Goal: Task Accomplishment & Management: Manage account settings

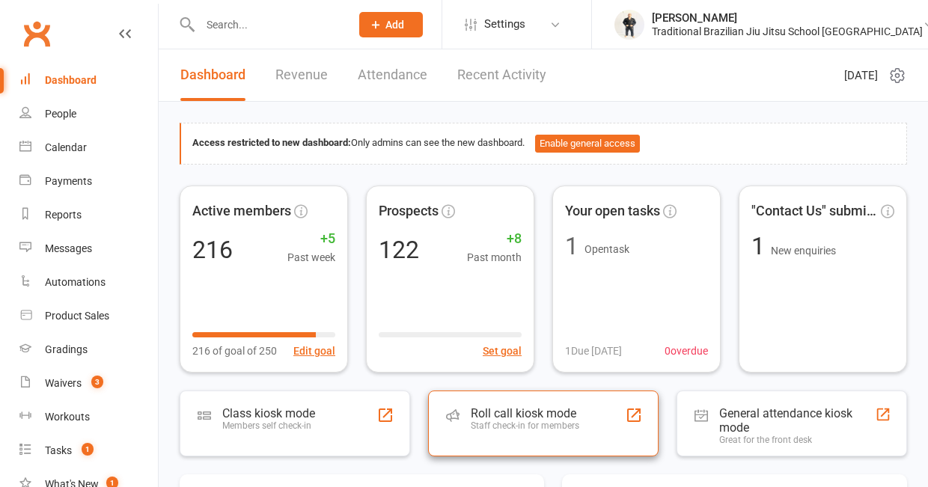
click at [563, 441] on div "Roll call kiosk mode Staff check-in for members" at bounding box center [525, 425] width 108 height 39
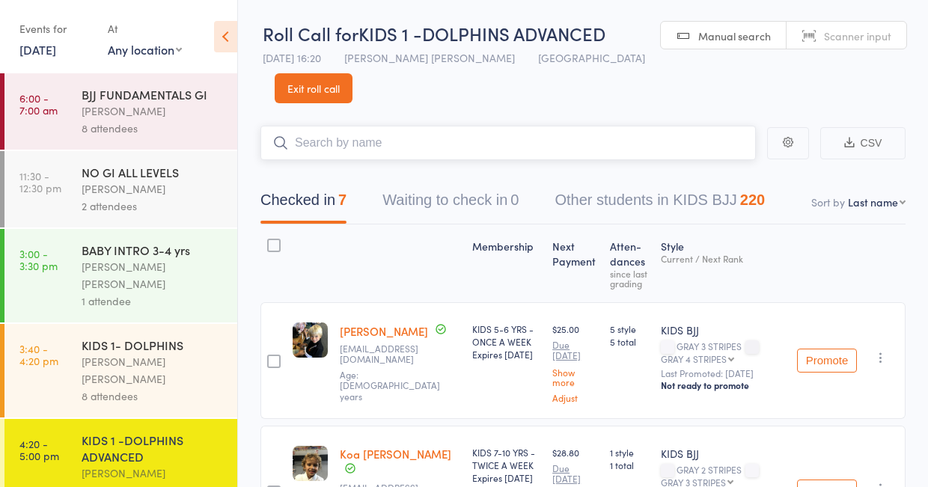
scroll to position [42, 0]
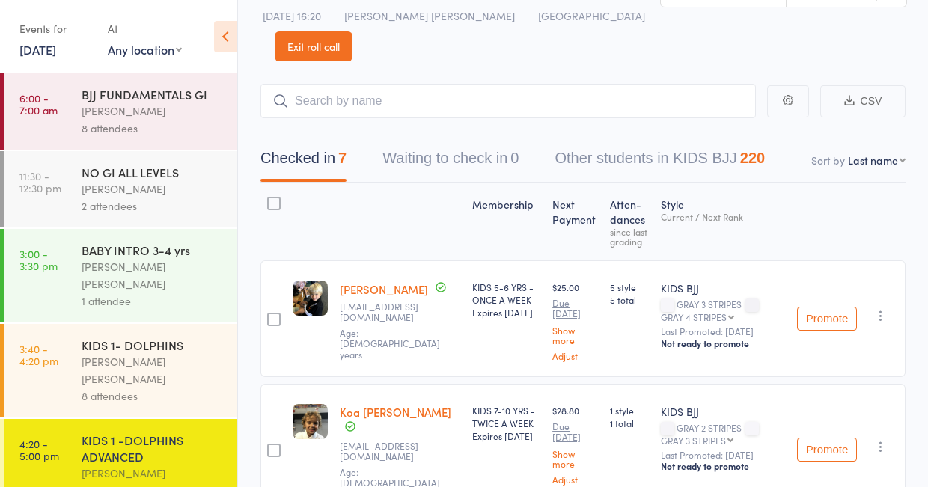
click at [331, 53] on link "Exit roll call" at bounding box center [314, 46] width 78 height 30
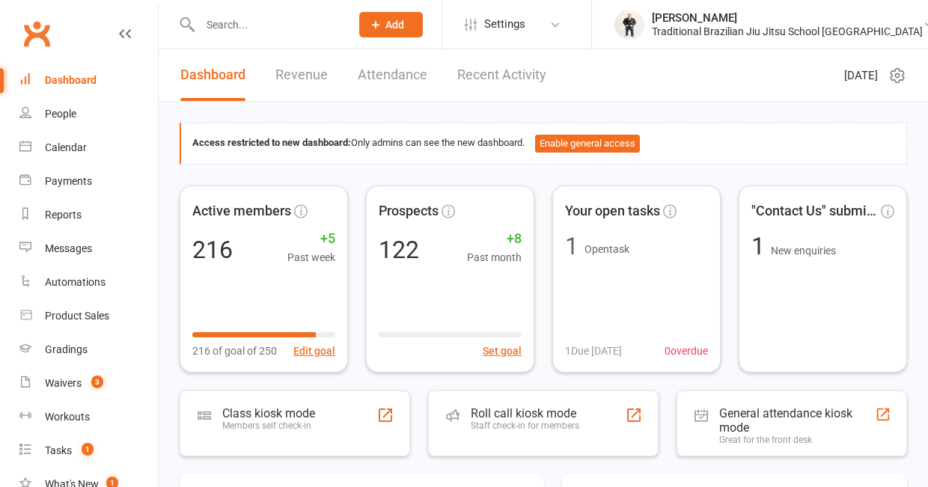
click at [227, 24] on input "text" at bounding box center [267, 24] width 144 height 21
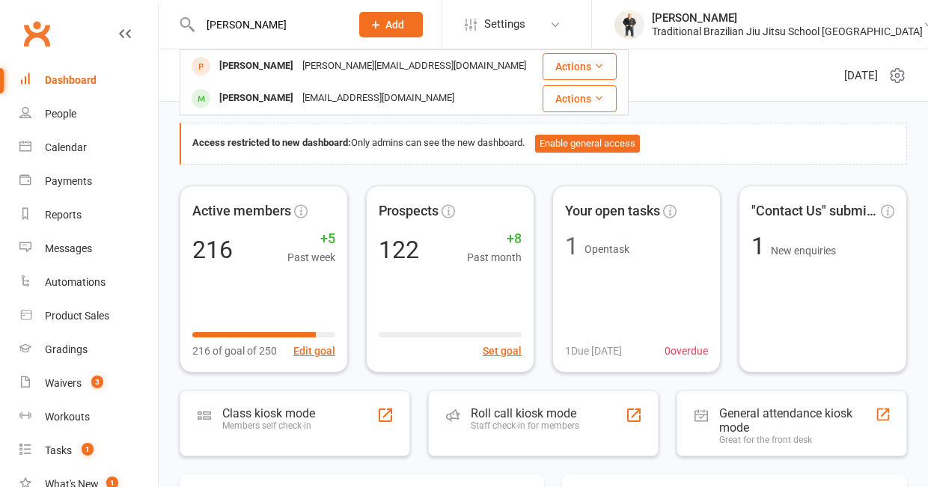
type input "Jayme"
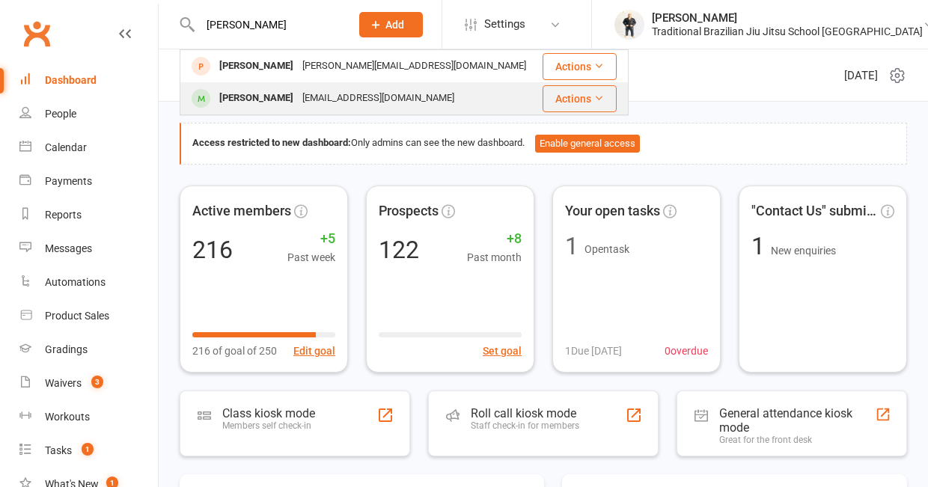
drag, startPoint x: 234, startPoint y: 53, endPoint x: 239, endPoint y: 91, distance: 38.4
click at [239, 91] on div "Jarome Smith" at bounding box center [256, 99] width 83 height 22
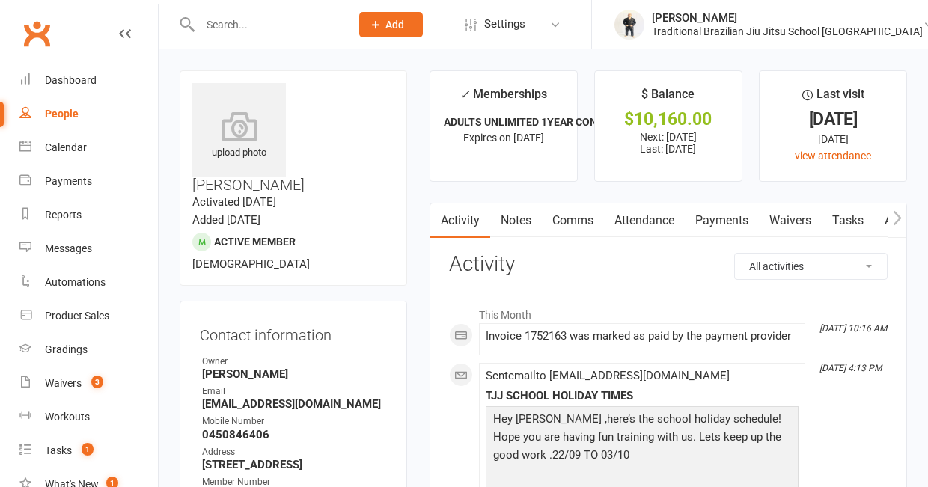
click at [222, 19] on input "text" at bounding box center [267, 24] width 144 height 21
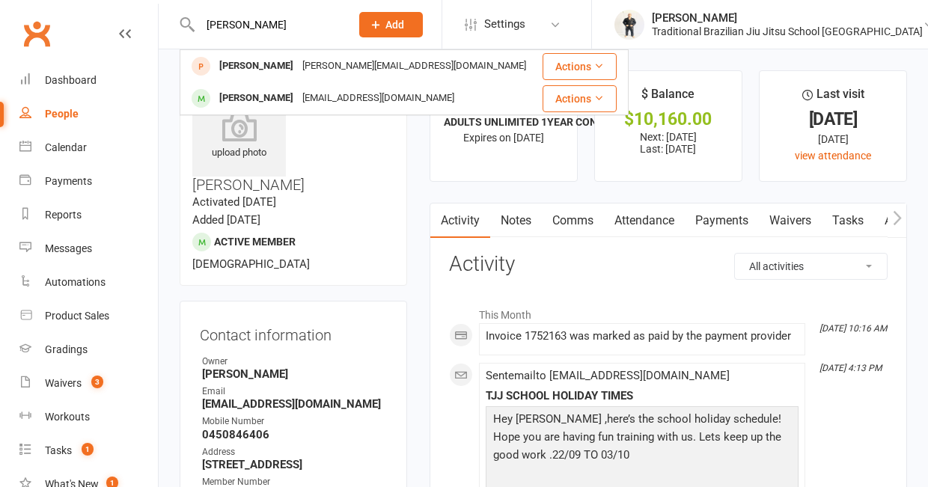
type input "Jayme"
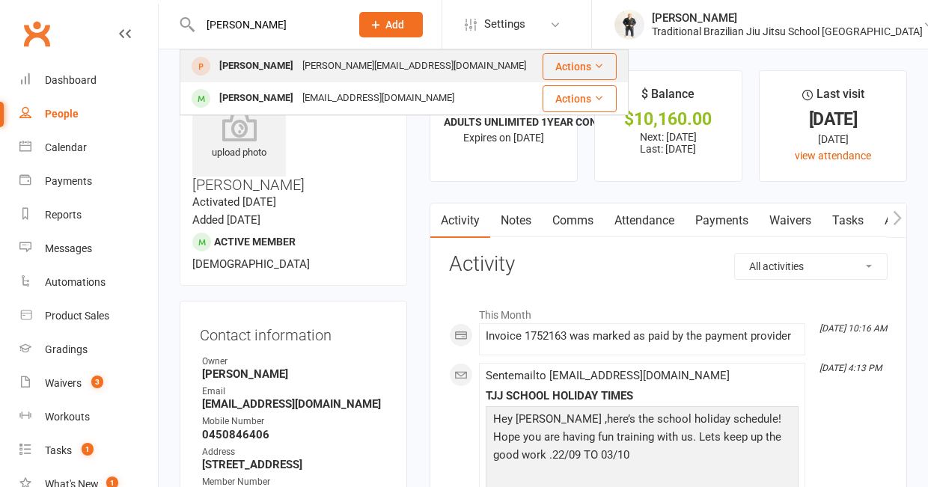
drag, startPoint x: 238, startPoint y: 51, endPoint x: 251, endPoint y: 72, distance: 24.9
click at [251, 72] on div "Jayme Emmerson" at bounding box center [256, 66] width 83 height 22
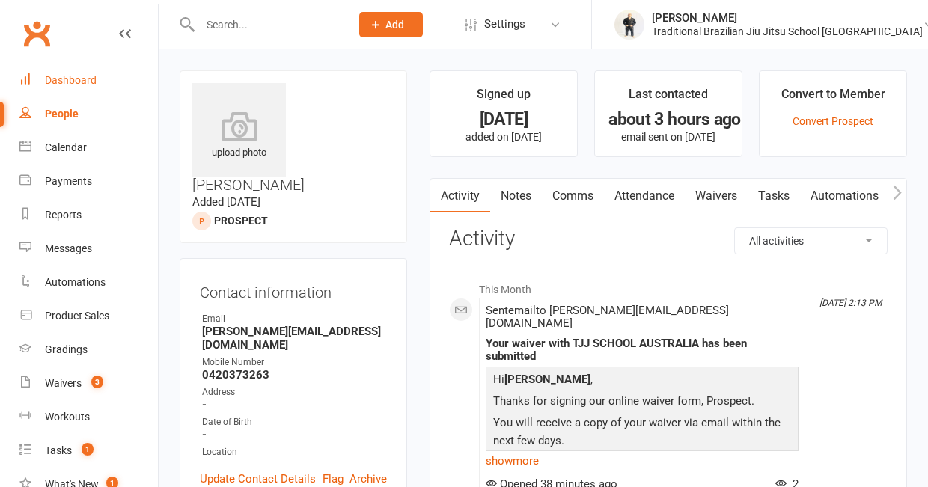
click at [73, 77] on div "Dashboard" at bounding box center [71, 80] width 52 height 12
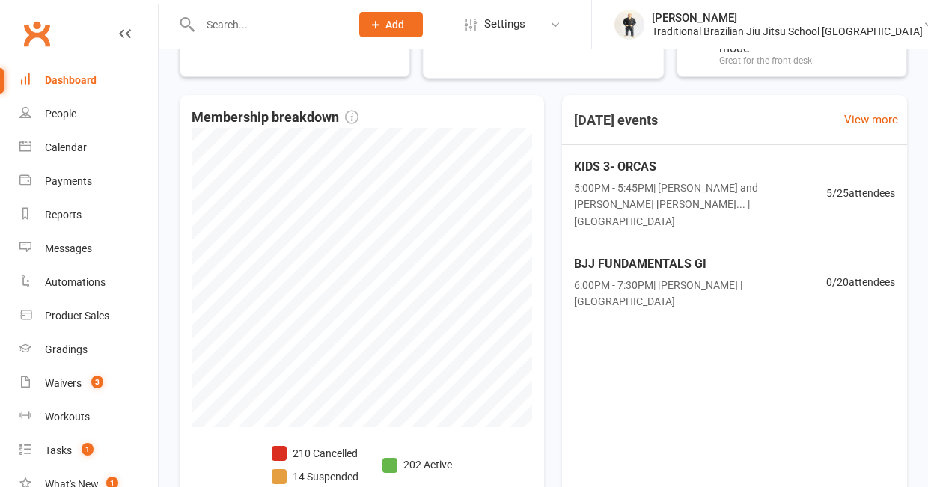
scroll to position [383, 0]
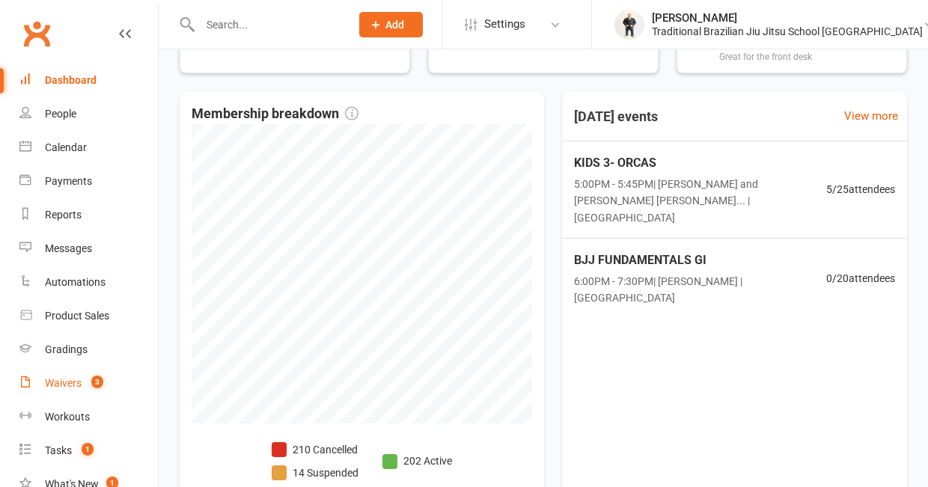
click at [68, 392] on link "Waivers 3" at bounding box center [88, 384] width 138 height 34
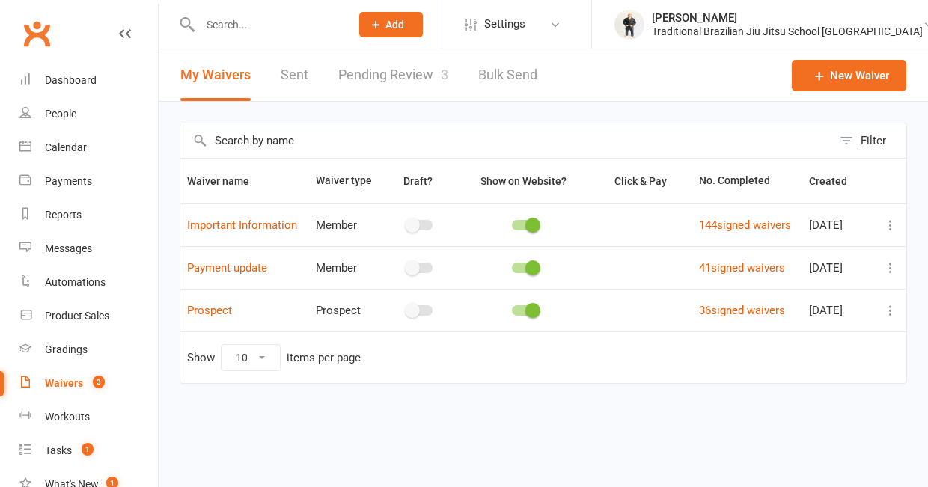
click at [404, 78] on link "Pending Review 3" at bounding box center [393, 75] width 110 height 52
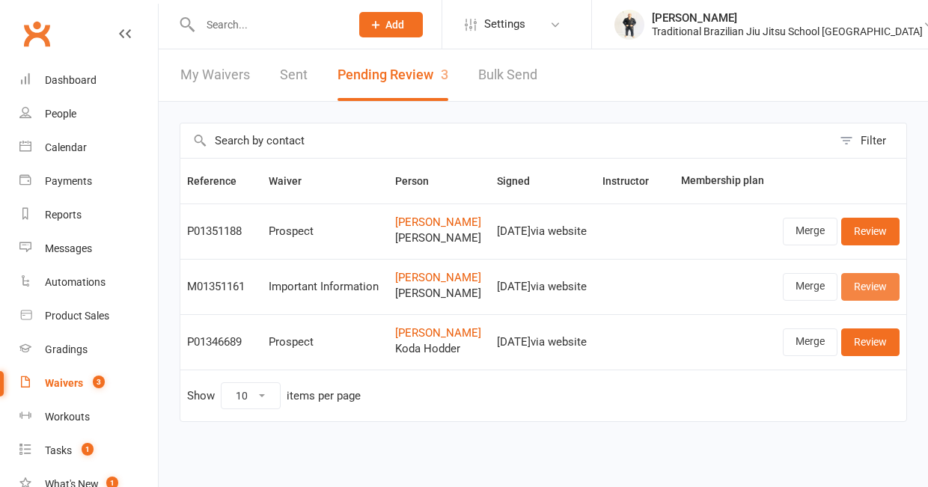
click at [866, 300] on link "Review" at bounding box center [870, 286] width 58 height 27
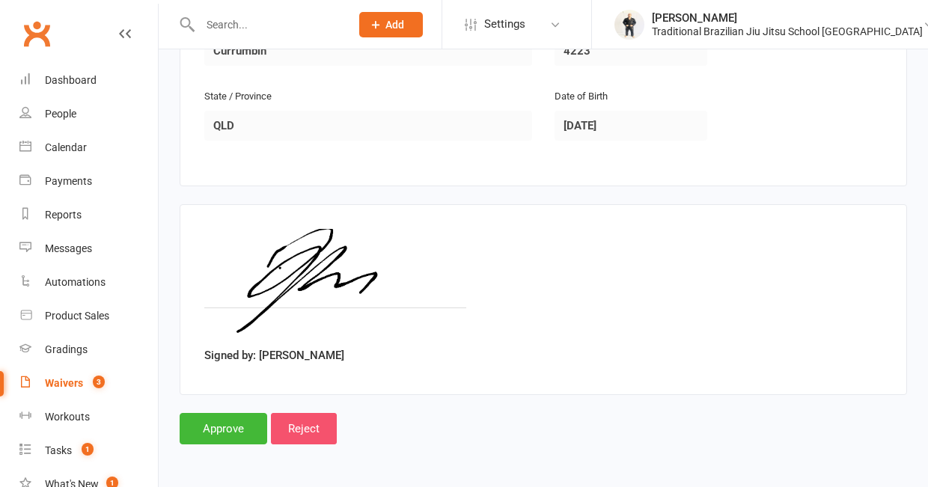
scroll to position [1201, 0]
click at [241, 426] on input "Approve" at bounding box center [224, 428] width 88 height 31
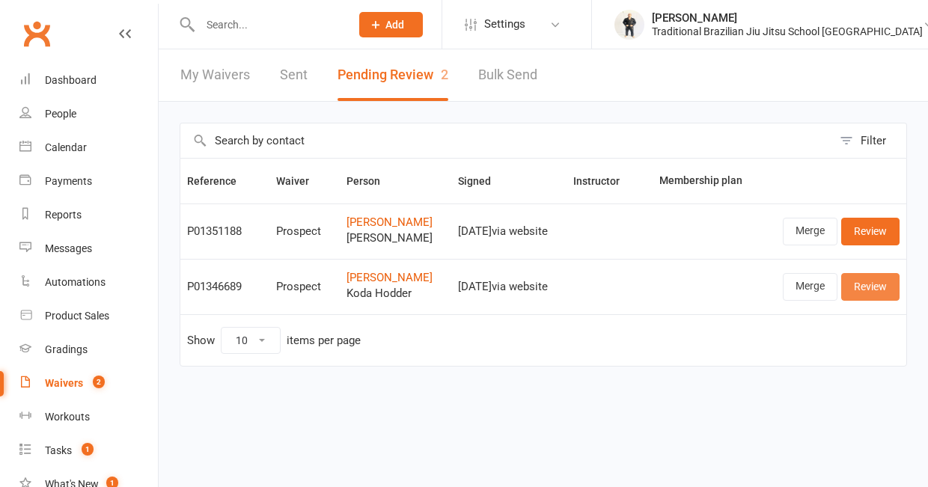
click at [877, 300] on link "Review" at bounding box center [870, 286] width 58 height 27
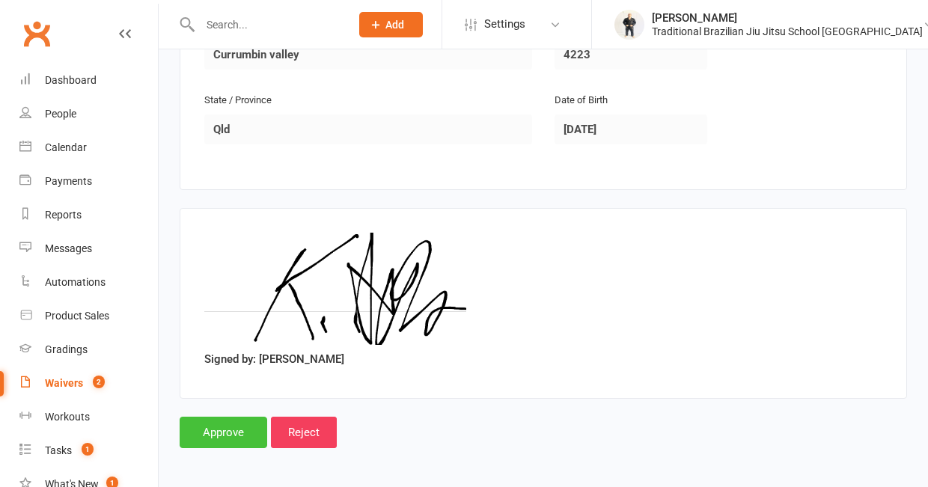
scroll to position [1097, 0]
click at [200, 436] on input "Approve" at bounding box center [224, 432] width 88 height 31
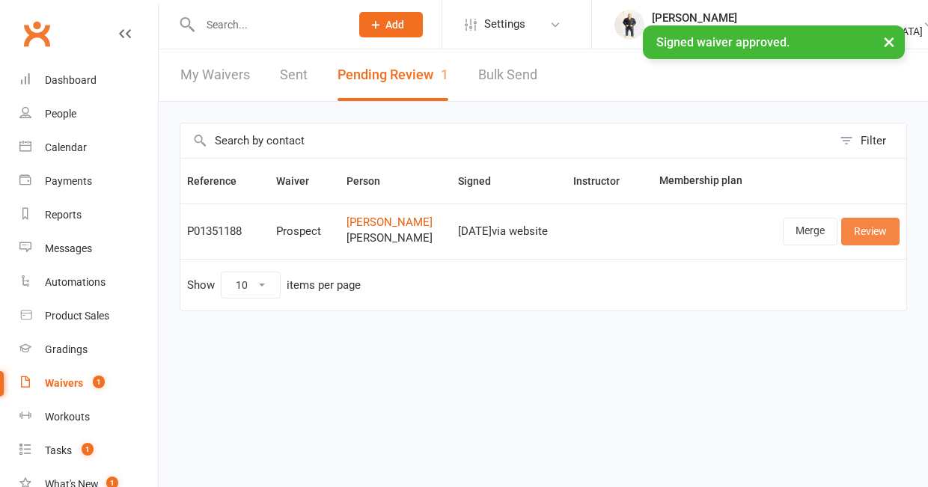
click at [876, 236] on link "Review" at bounding box center [870, 231] width 58 height 27
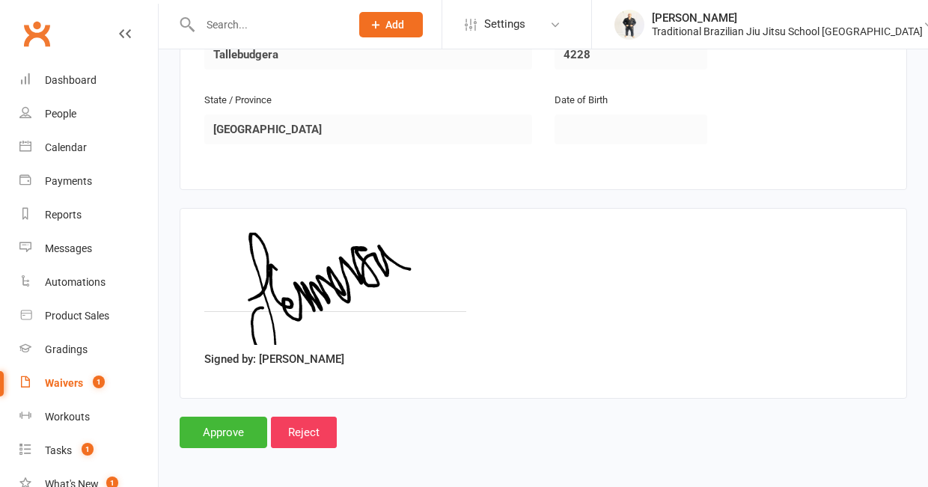
scroll to position [1097, 0]
click at [231, 428] on input "Approve" at bounding box center [224, 432] width 88 height 31
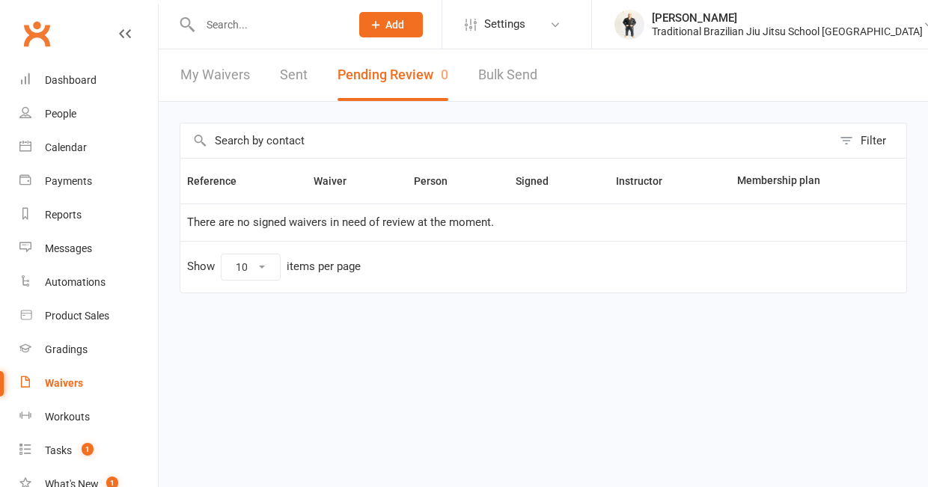
click at [183, 349] on html "Prospect Member Non-attending contact Class / event Appointment Grading event T…" at bounding box center [464, 178] width 928 height 356
